Goal: Task Accomplishment & Management: Manage account settings

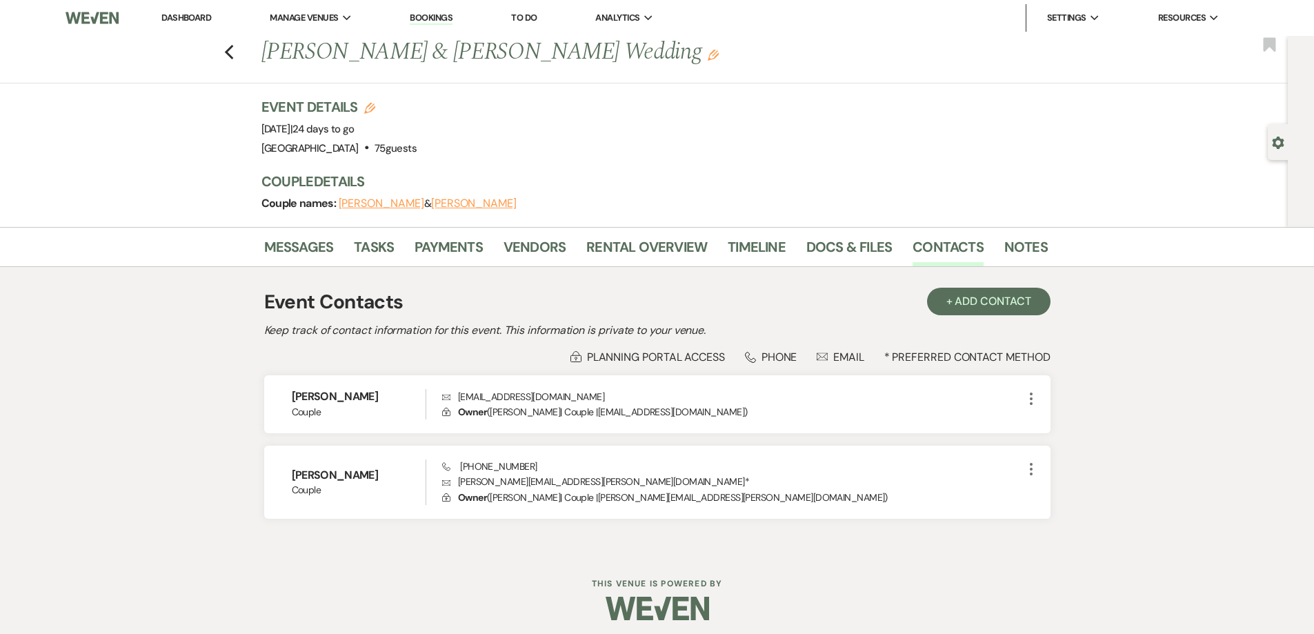
click at [228, 59] on div "Previous [PERSON_NAME] & [PERSON_NAME] Wedding Edit Bookmark" at bounding box center [640, 60] width 1295 height 48
click at [233, 54] on use "button" at bounding box center [228, 52] width 9 height 15
select select "7"
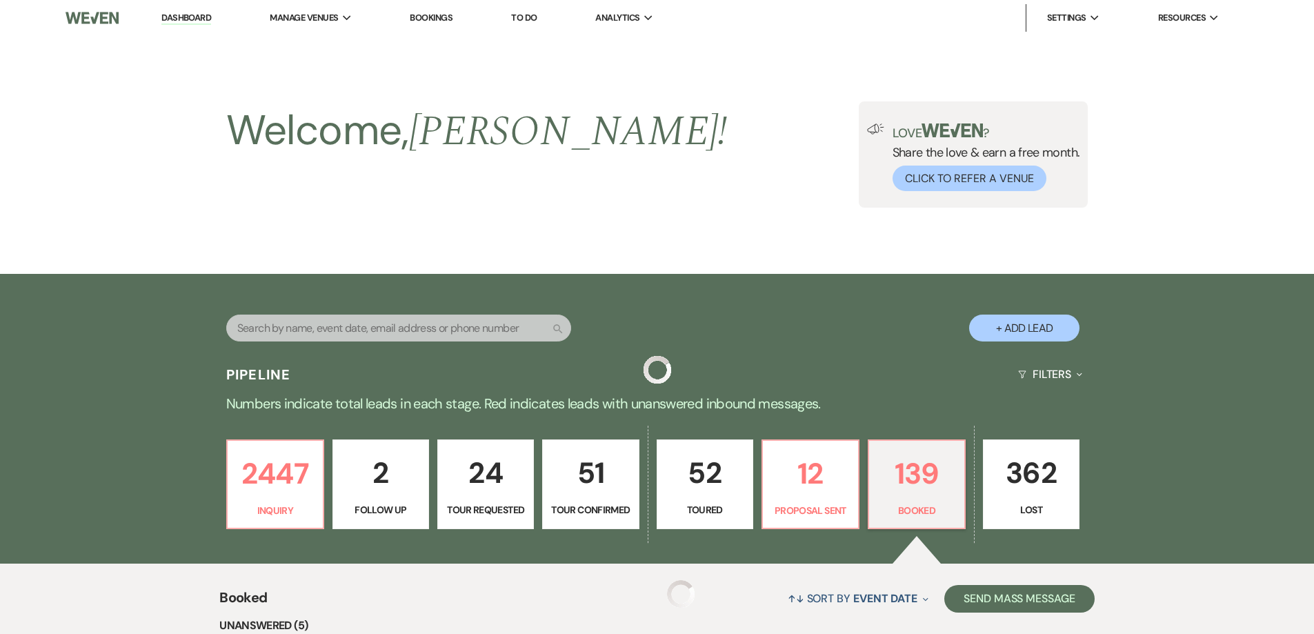
scroll to position [482, 0]
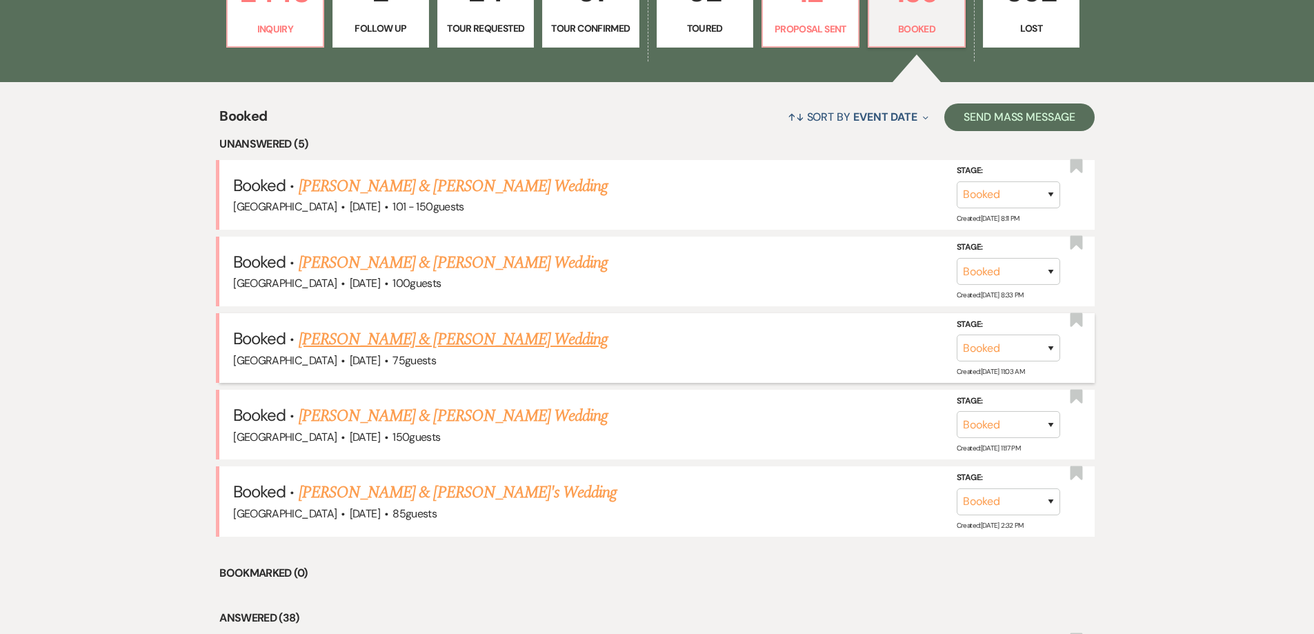
click at [384, 362] on span "·" at bounding box center [386, 362] width 4 height 0
click at [360, 340] on link "[PERSON_NAME] & [PERSON_NAME] Wedding" at bounding box center [453, 339] width 309 height 25
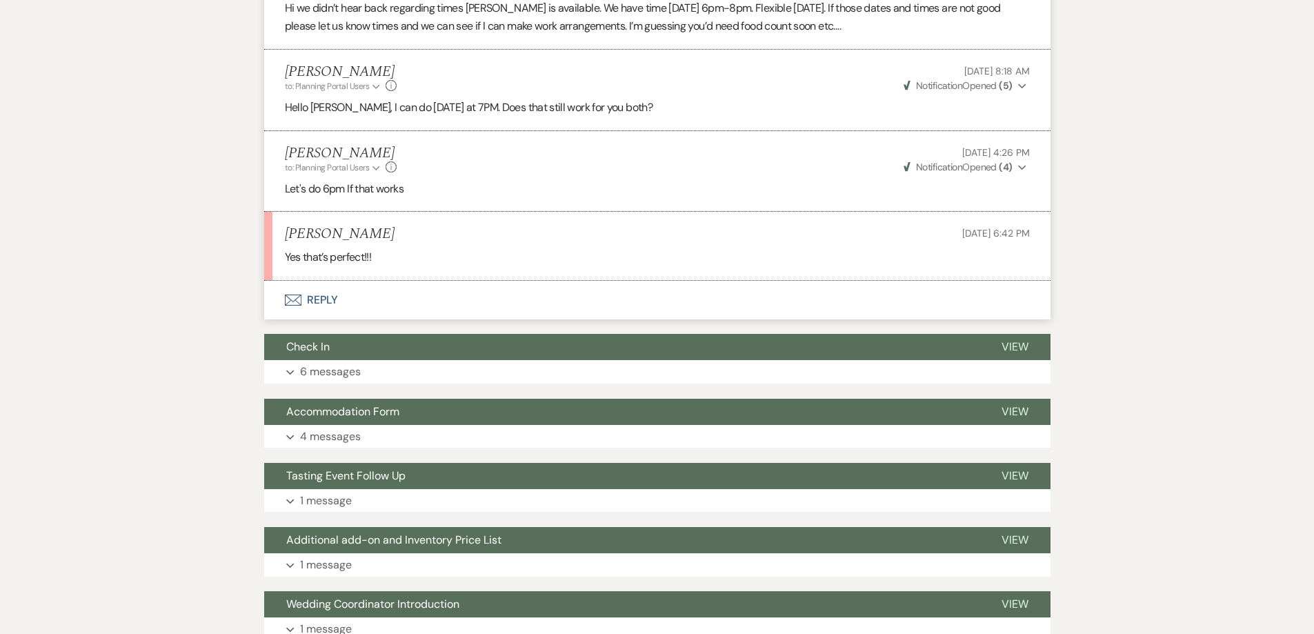
click at [323, 301] on button "Envelope Reply" at bounding box center [657, 300] width 787 height 39
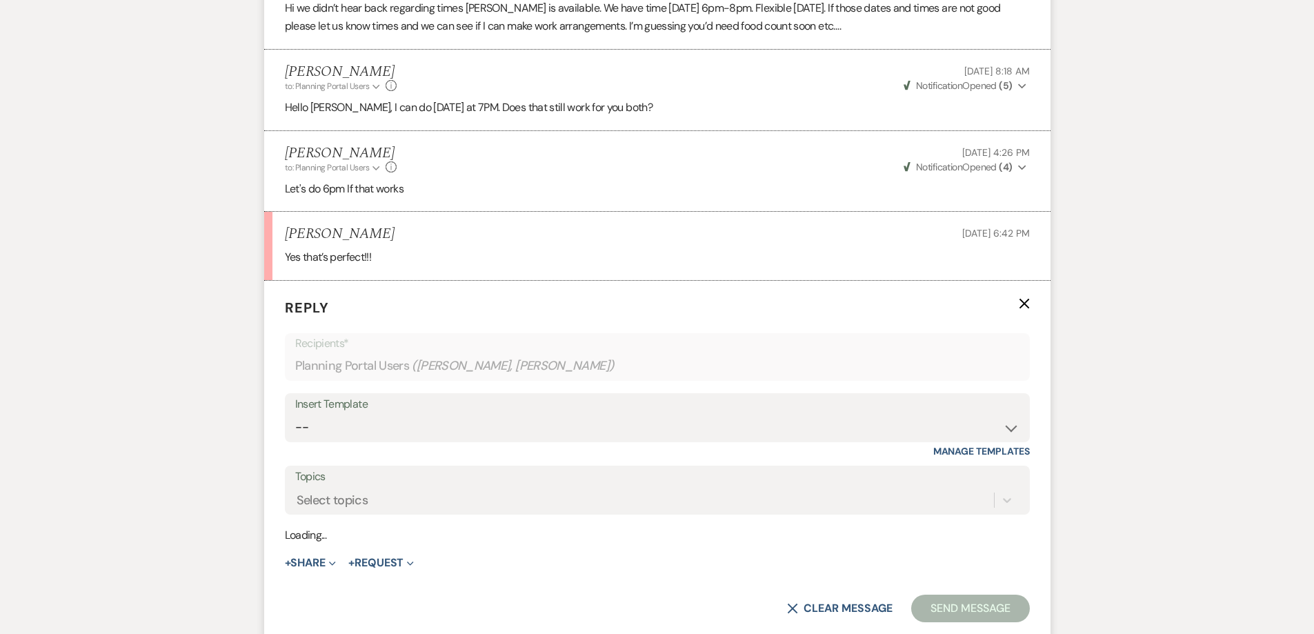
scroll to position [588, 0]
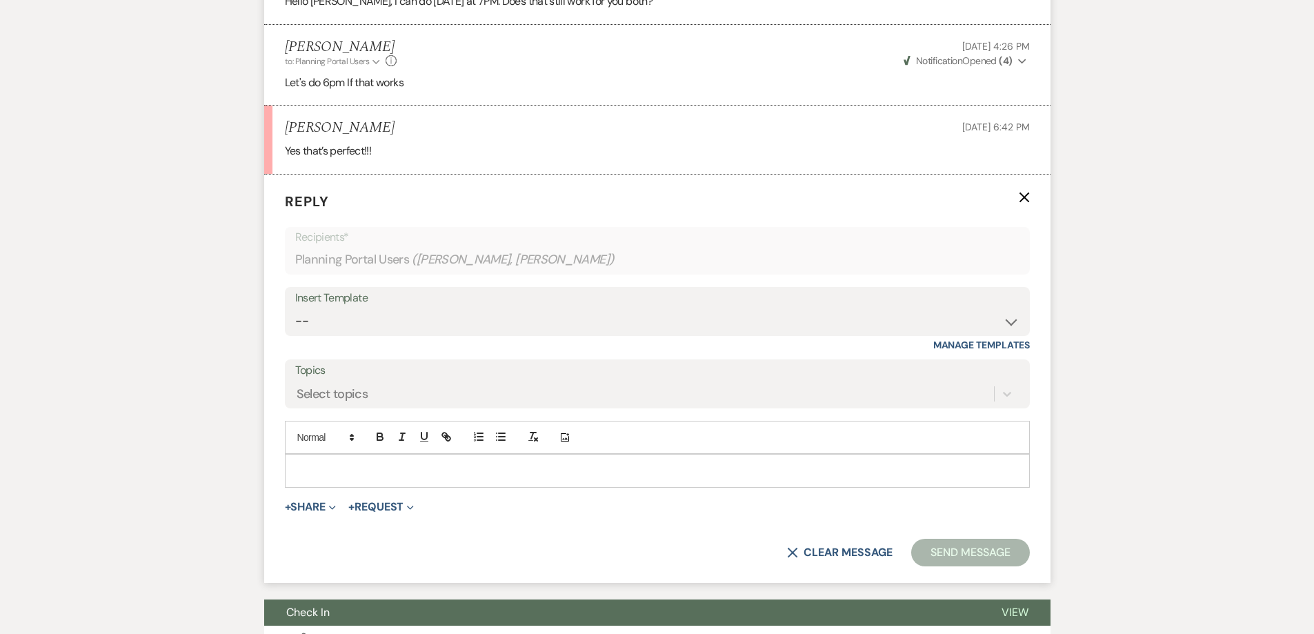
click at [438, 470] on p at bounding box center [657, 470] width 723 height 15
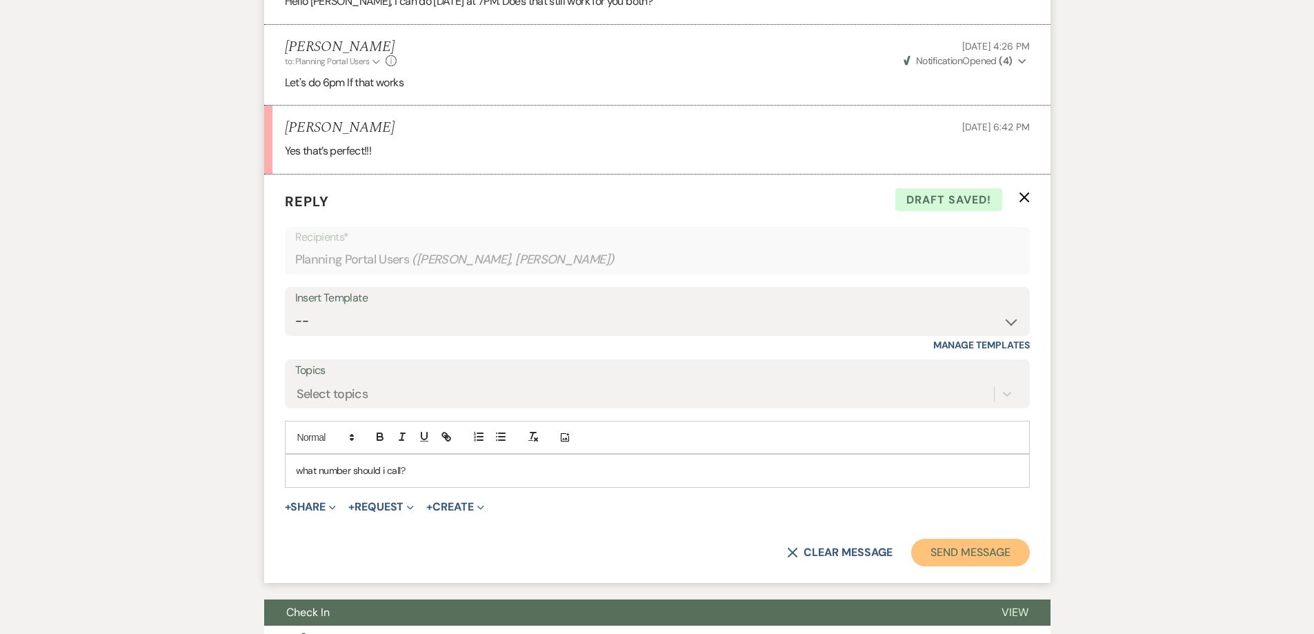
click at [950, 554] on button "Send Message" at bounding box center [971, 553] width 118 height 28
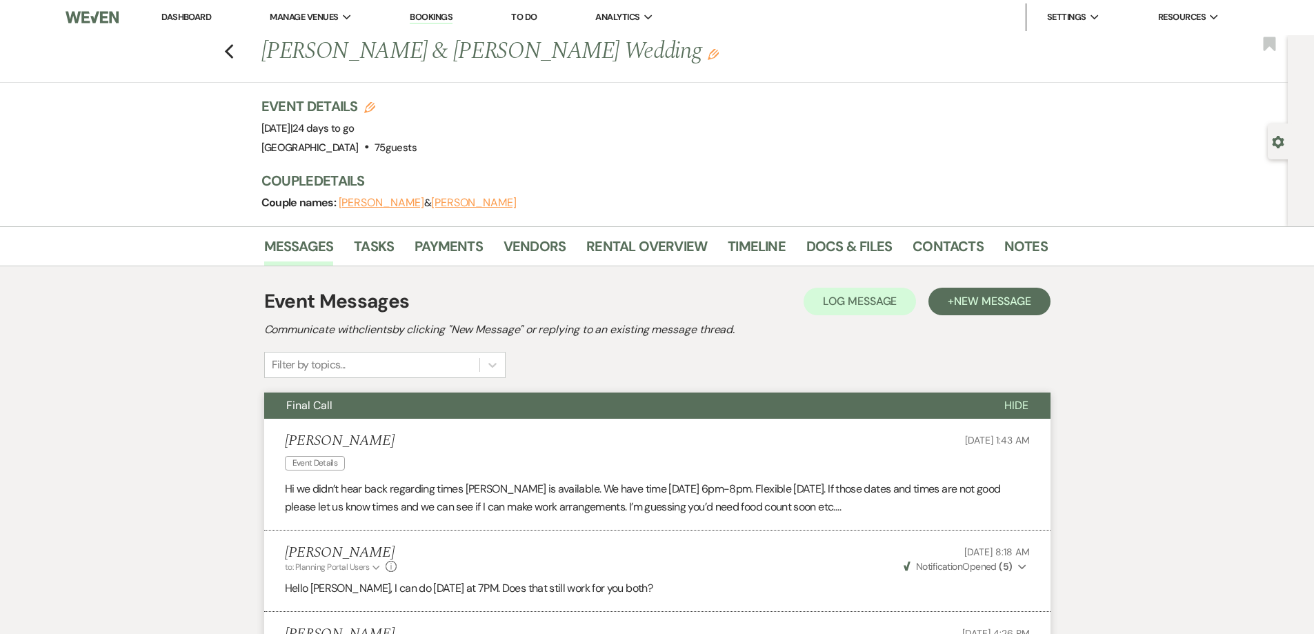
scroll to position [0, 0]
click at [241, 52] on div "Previous [PERSON_NAME] & [PERSON_NAME] Wedding Edit Bookmark" at bounding box center [640, 60] width 1295 height 48
click at [235, 52] on icon "Previous" at bounding box center [229, 52] width 10 height 17
select select "7"
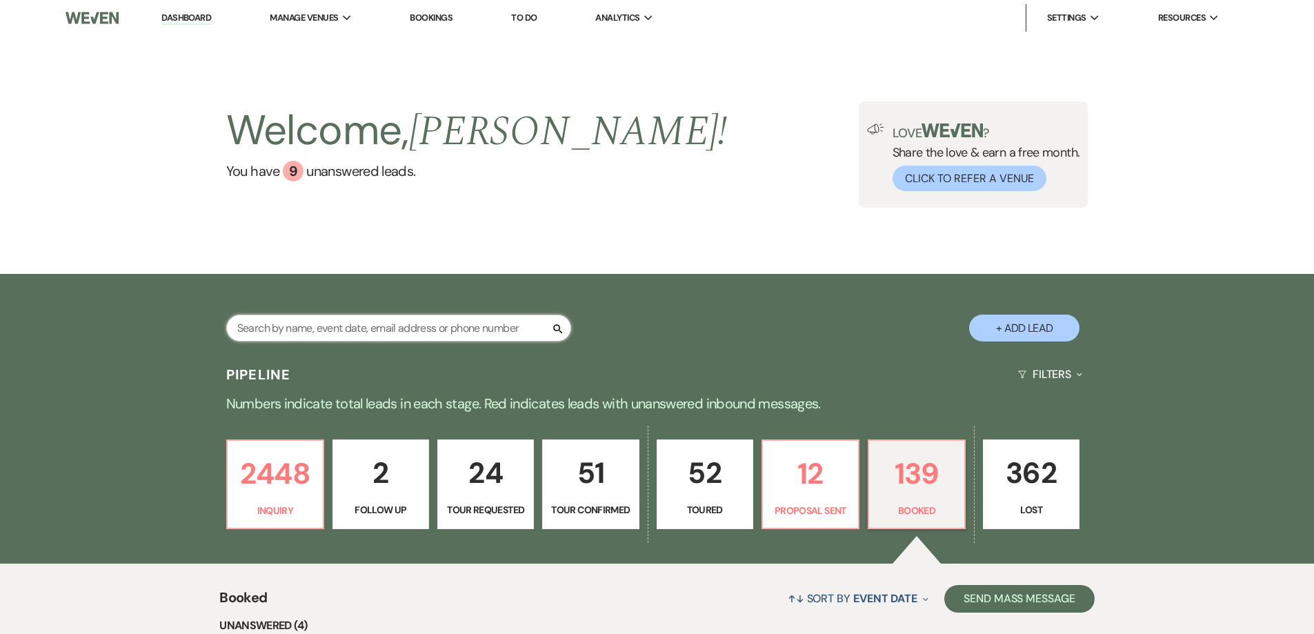
click at [330, 322] on input "text" at bounding box center [398, 328] width 345 height 27
type input "[PERSON_NAME]"
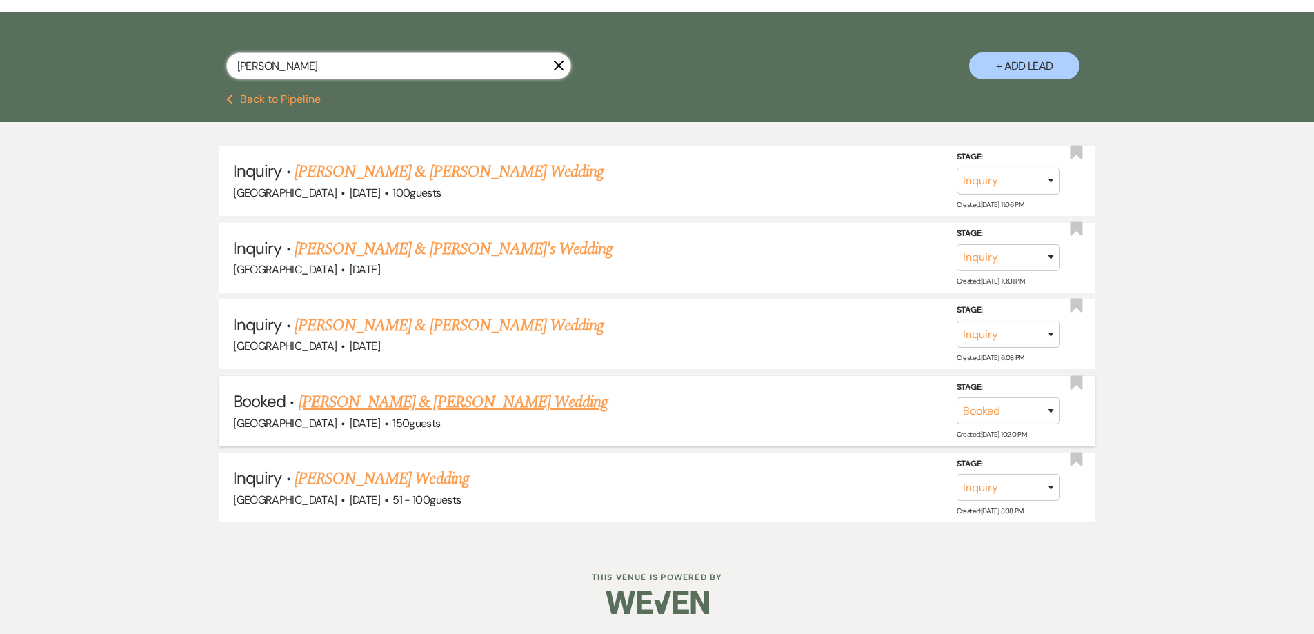
scroll to position [263, 0]
click at [540, 402] on link "[PERSON_NAME] & [PERSON_NAME] Wedding" at bounding box center [453, 401] width 309 height 25
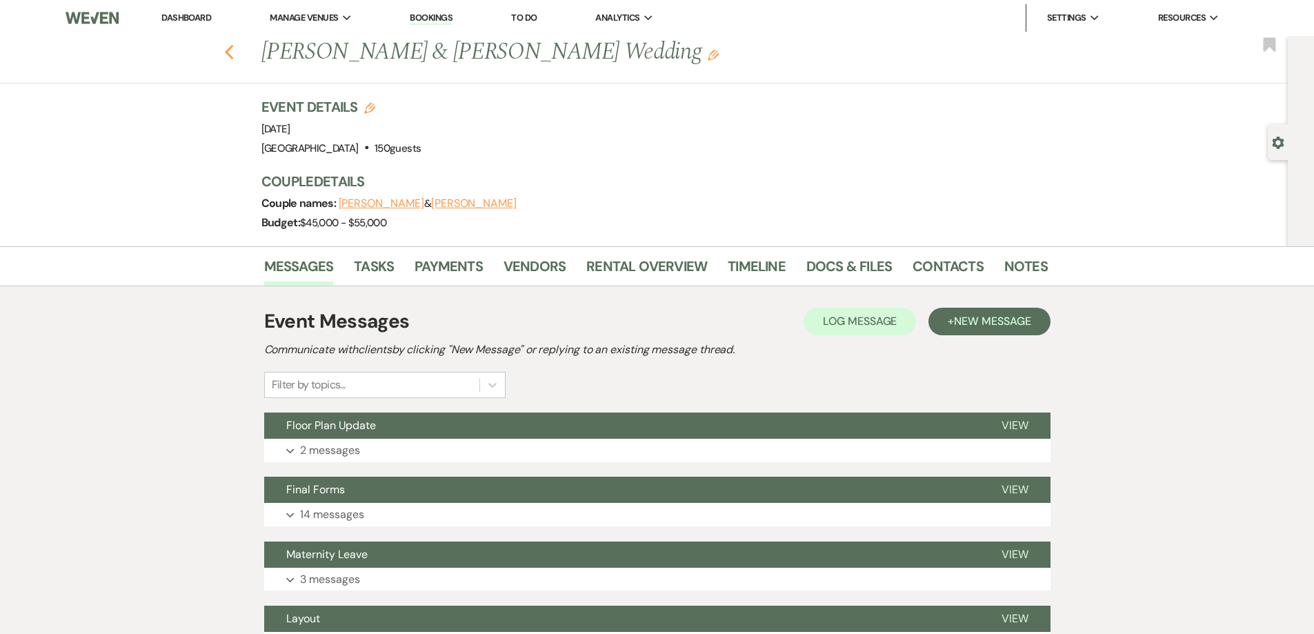
click at [235, 51] on icon "Previous" at bounding box center [229, 52] width 10 height 17
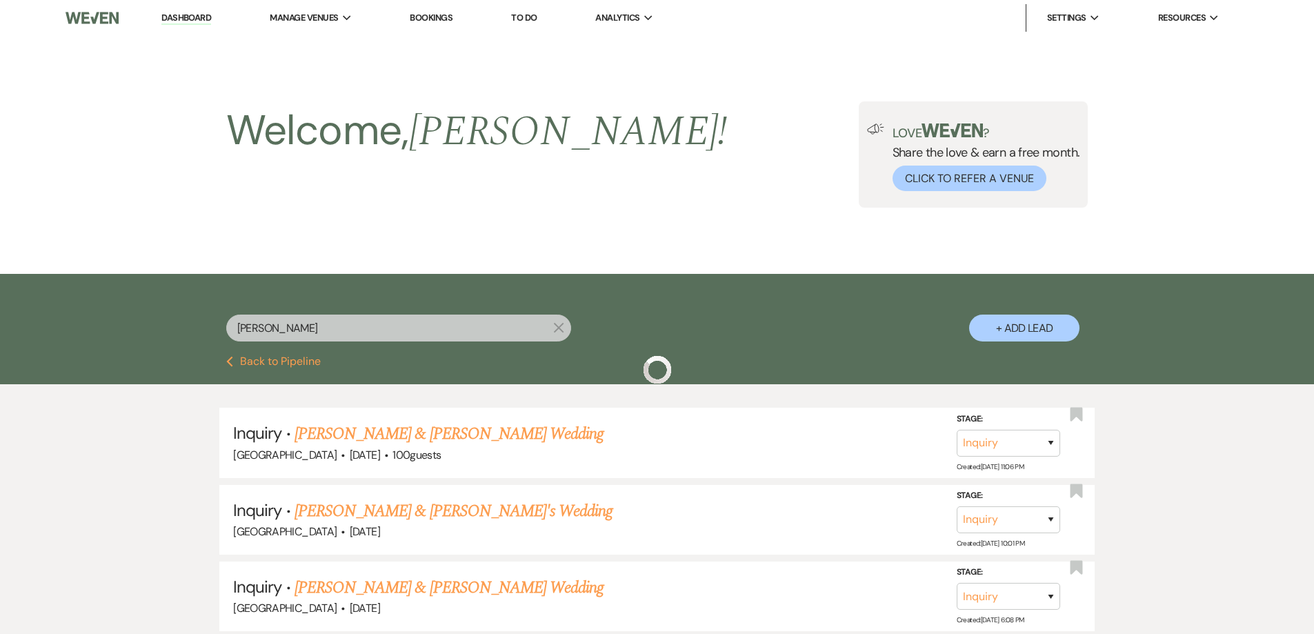
scroll to position [263, 0]
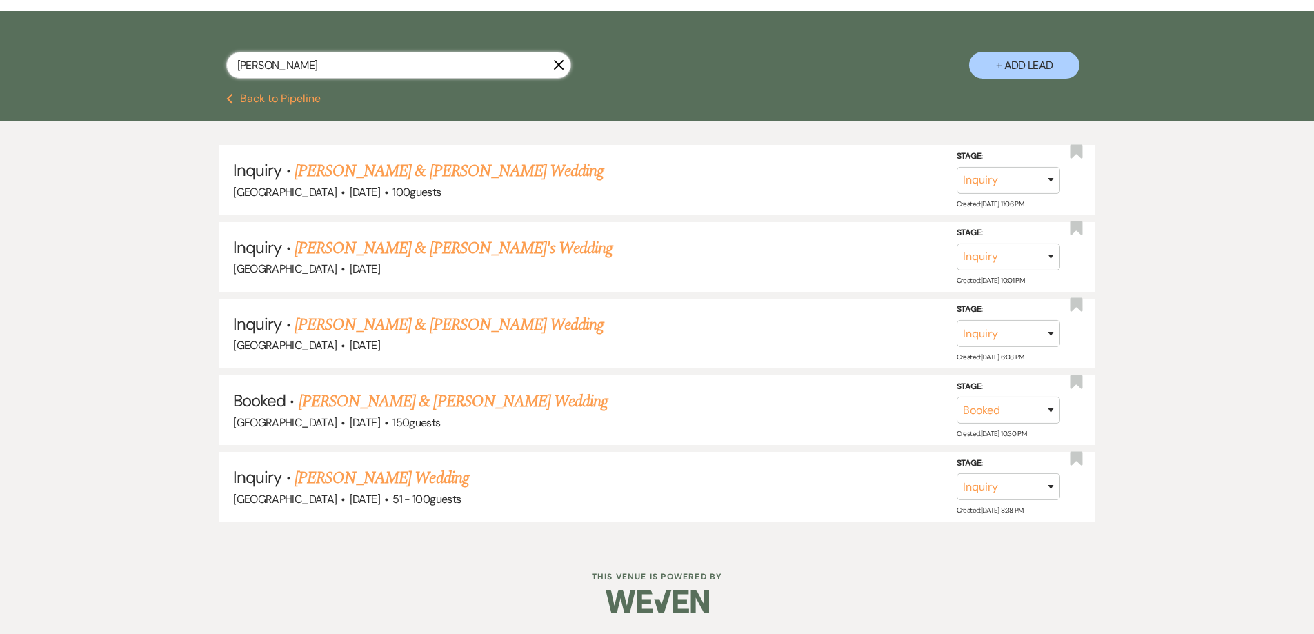
drag, startPoint x: 244, startPoint y: 67, endPoint x: 228, endPoint y: 66, distance: 16.6
click at [228, 66] on input "[PERSON_NAME]" at bounding box center [398, 65] width 345 height 27
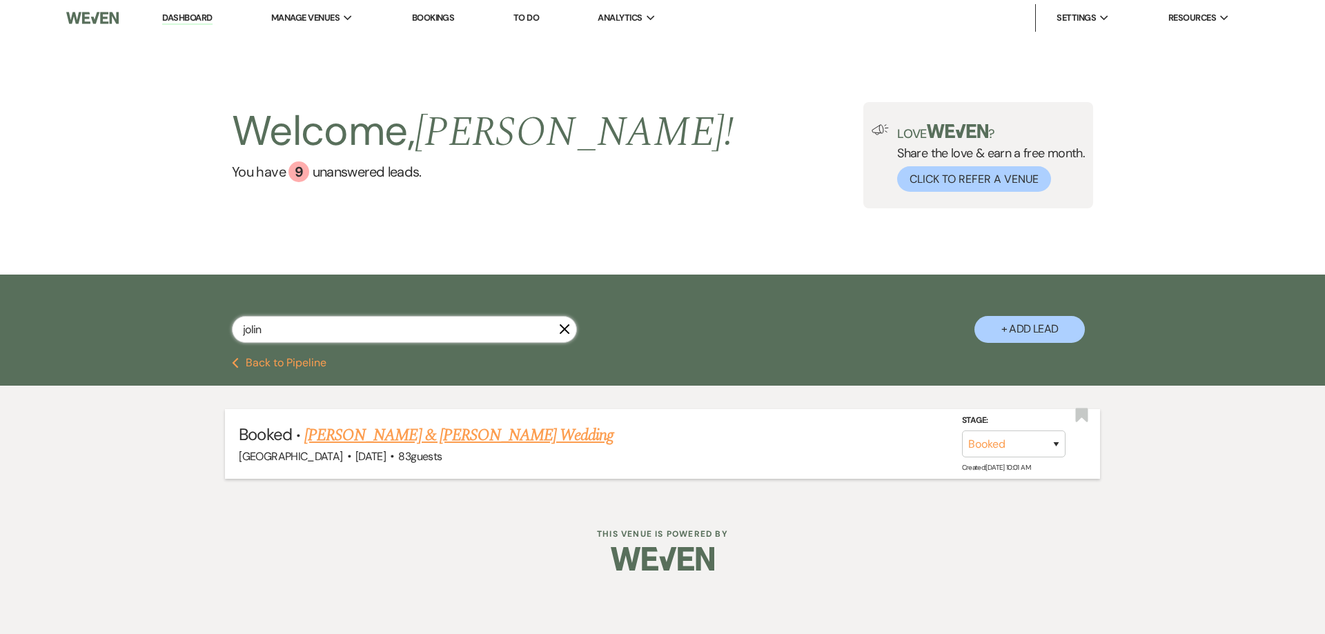
type input "jolin"
click at [384, 435] on link "[PERSON_NAME] & [PERSON_NAME] Wedding" at bounding box center [458, 435] width 309 height 25
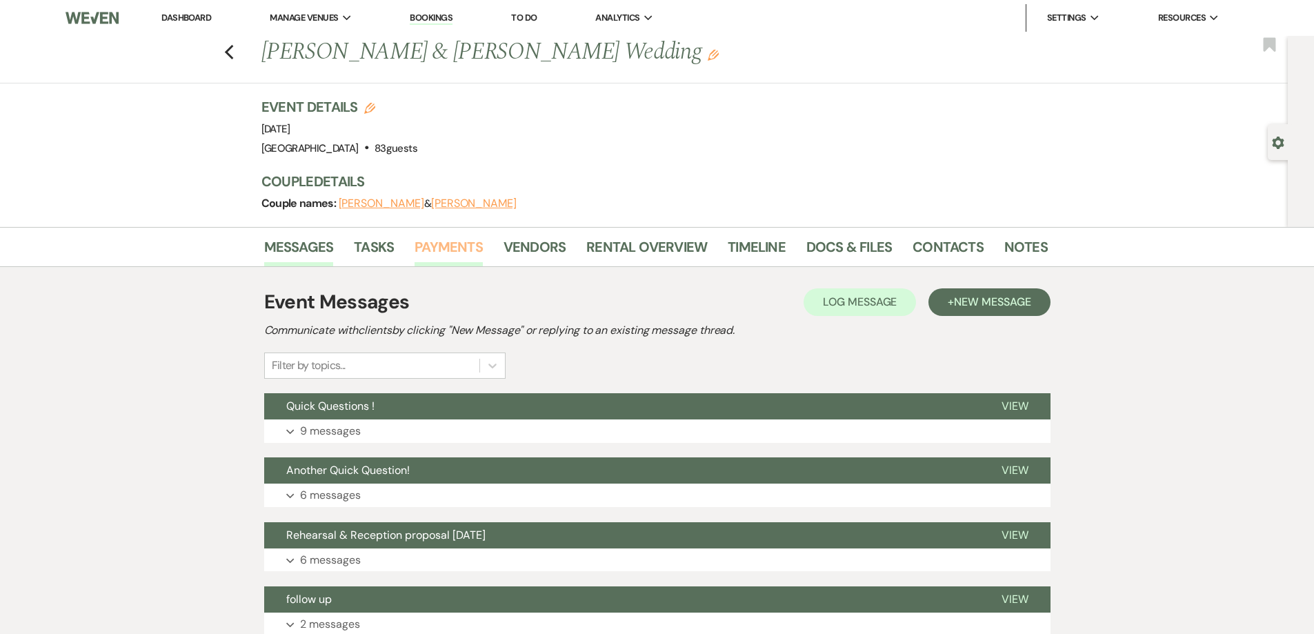
click at [457, 243] on link "Payments" at bounding box center [449, 251] width 68 height 30
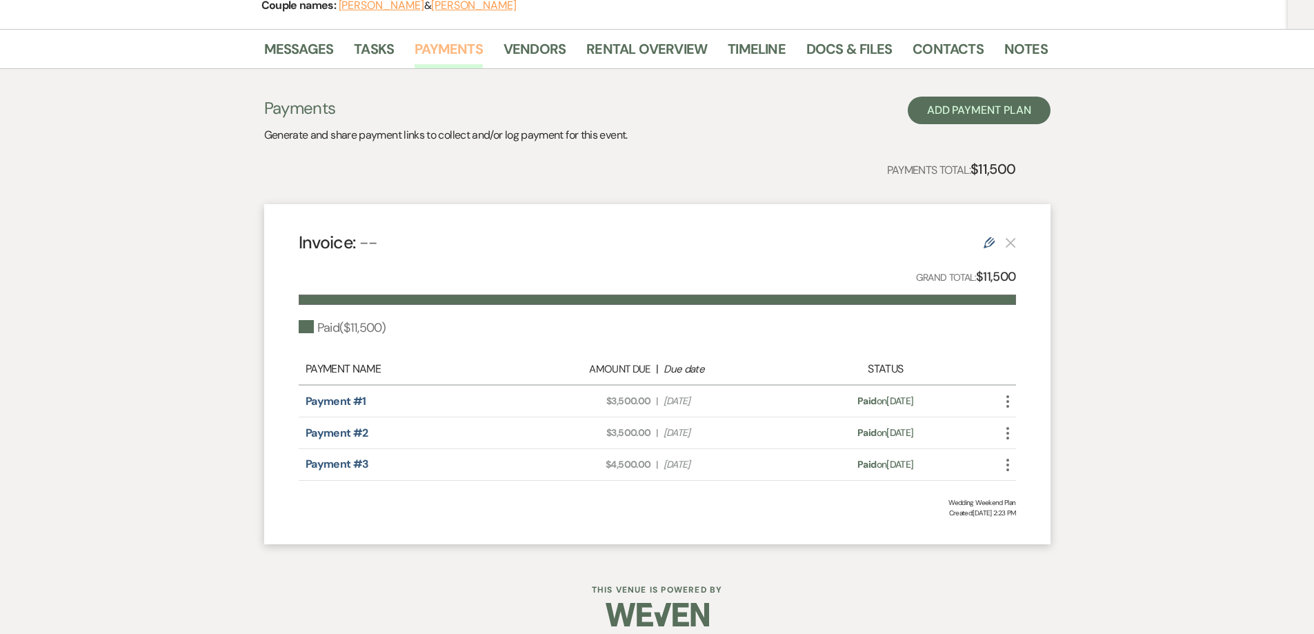
scroll to position [211, 0]
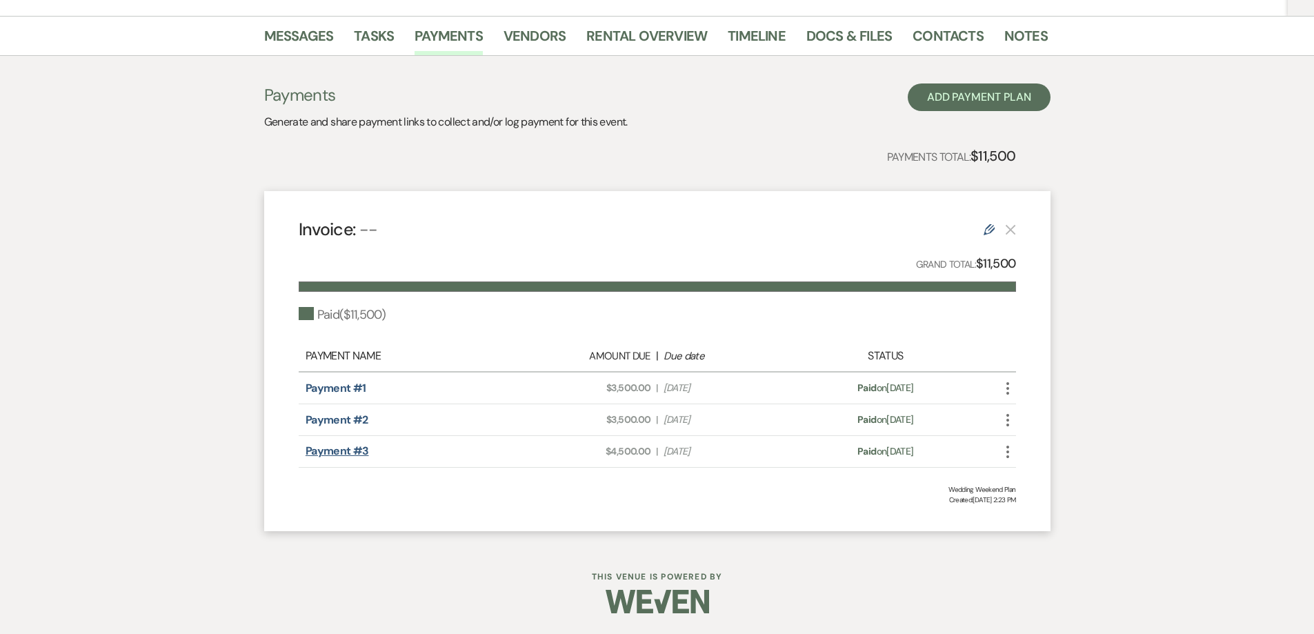
click at [323, 458] on link "Payment #3" at bounding box center [337, 451] width 63 height 14
